Goal: Navigation & Orientation: Find specific page/section

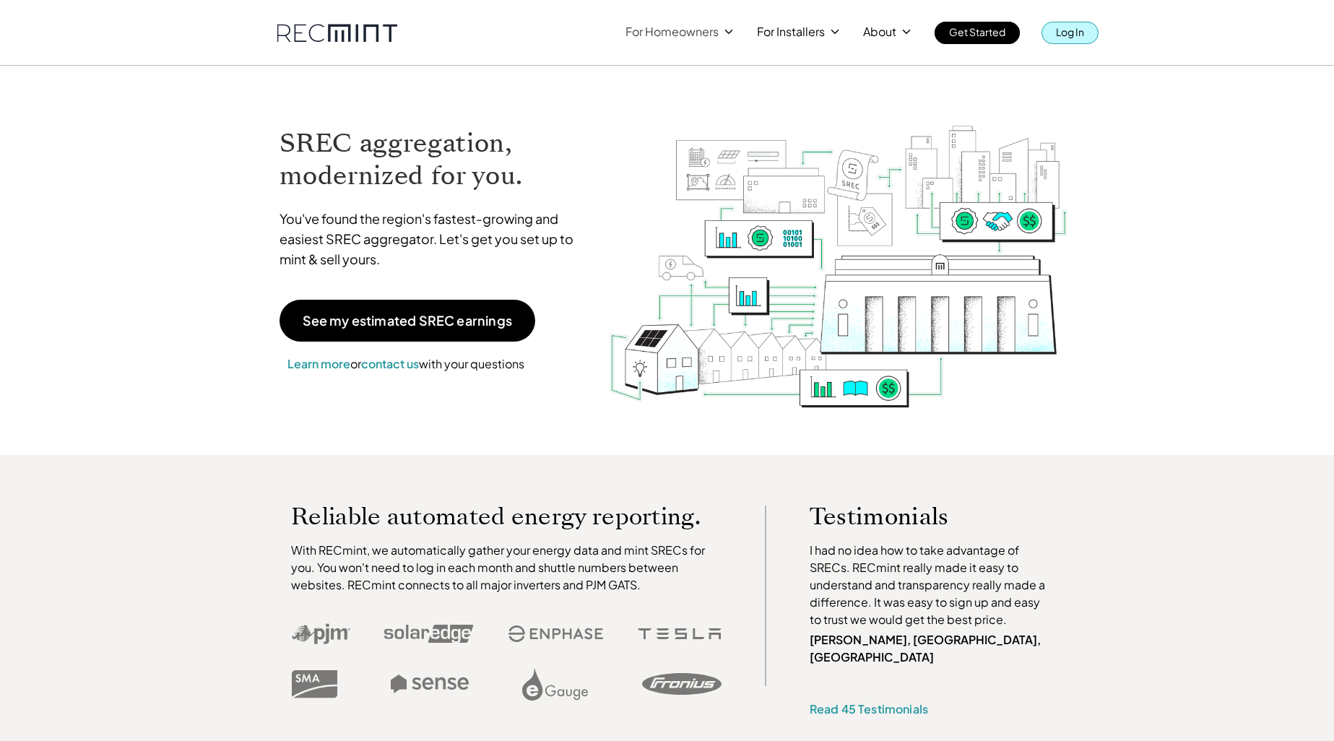
click at [1072, 35] on p "Log In" at bounding box center [1070, 32] width 28 height 20
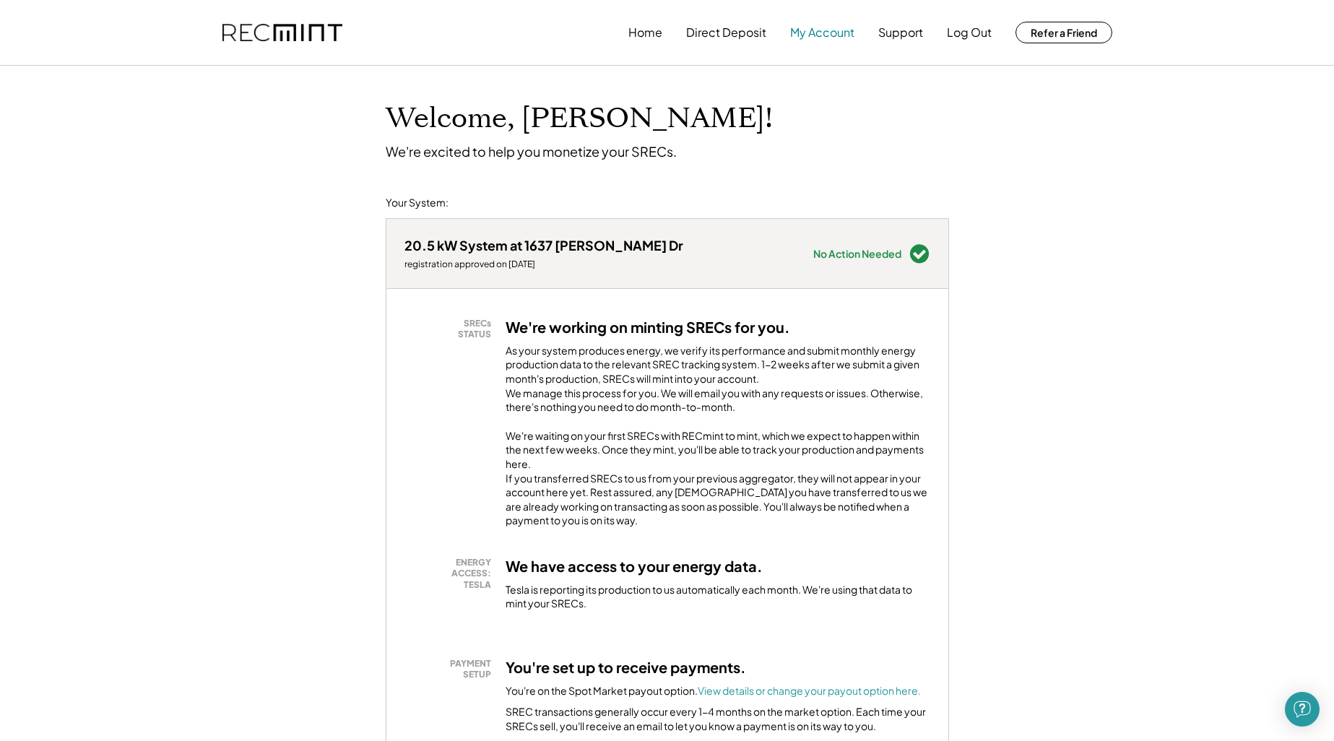
click at [834, 35] on button "My Account" at bounding box center [822, 32] width 64 height 29
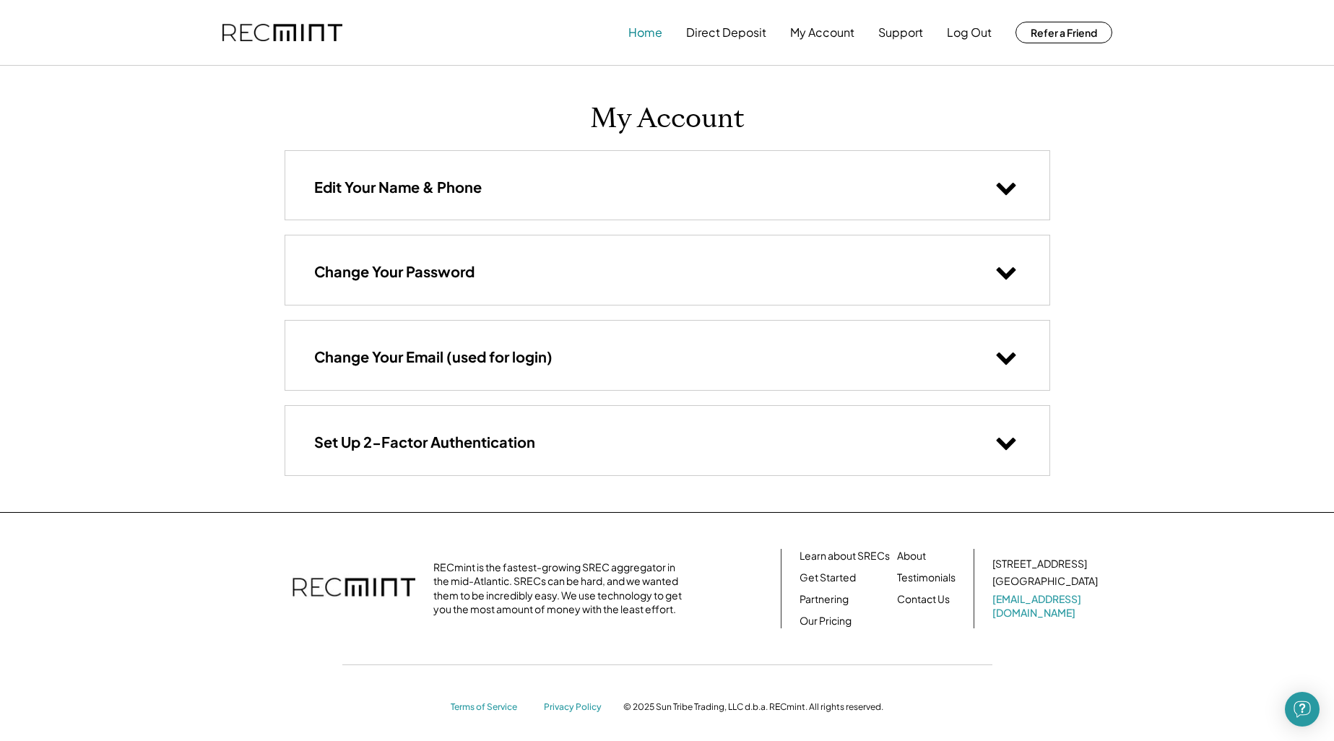
click at [646, 38] on button "Home" at bounding box center [645, 32] width 34 height 29
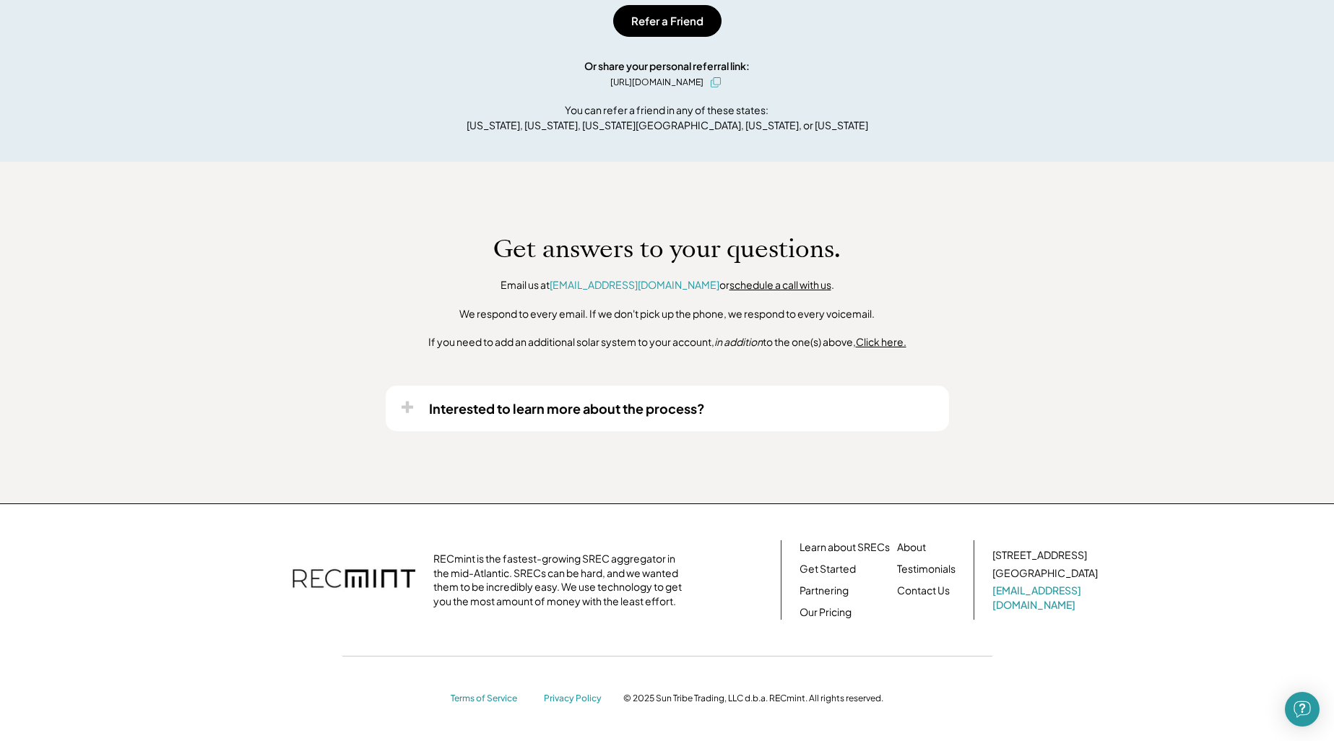
scroll to position [1063, 0]
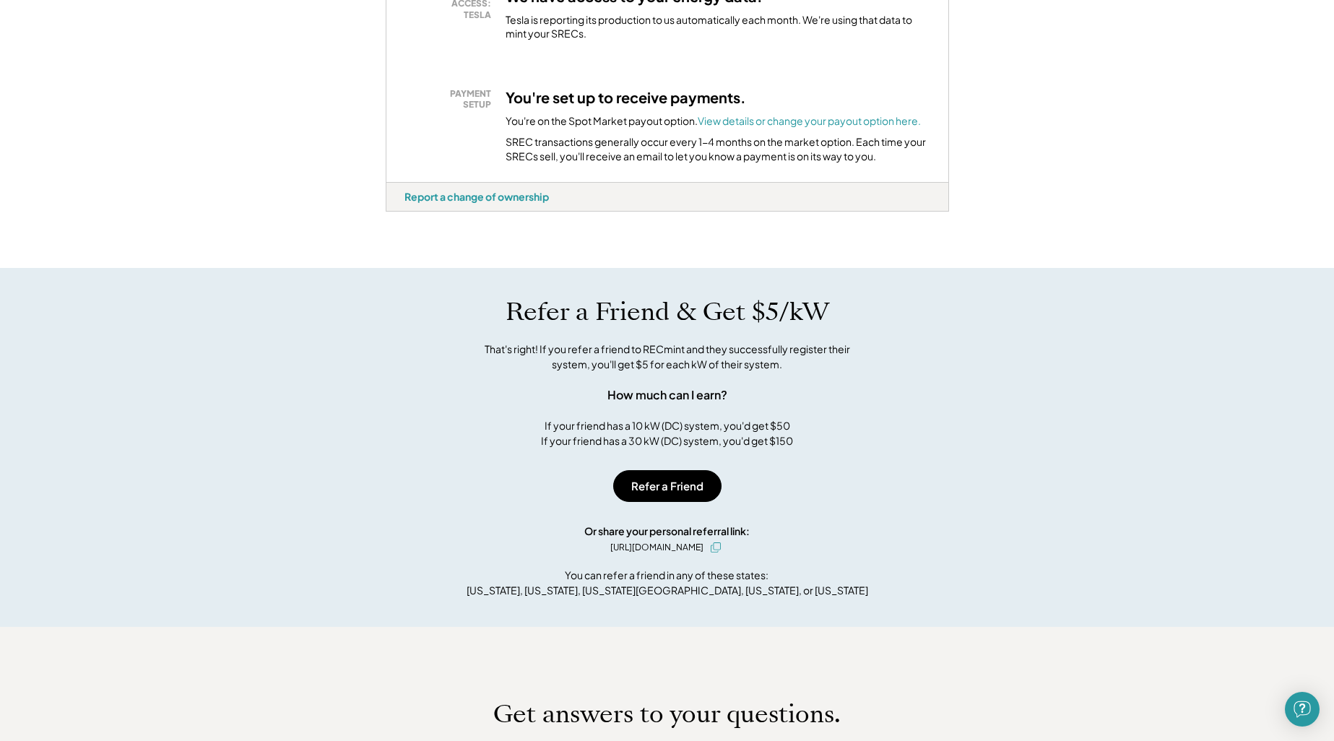
scroll to position [485, 0]
